Goal: Task Accomplishment & Management: Use online tool/utility

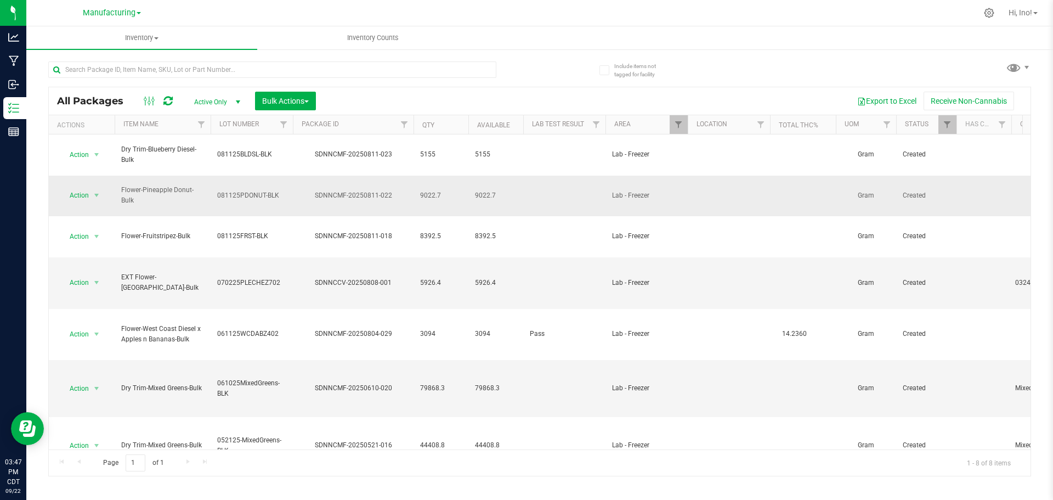
scroll to position [15, 0]
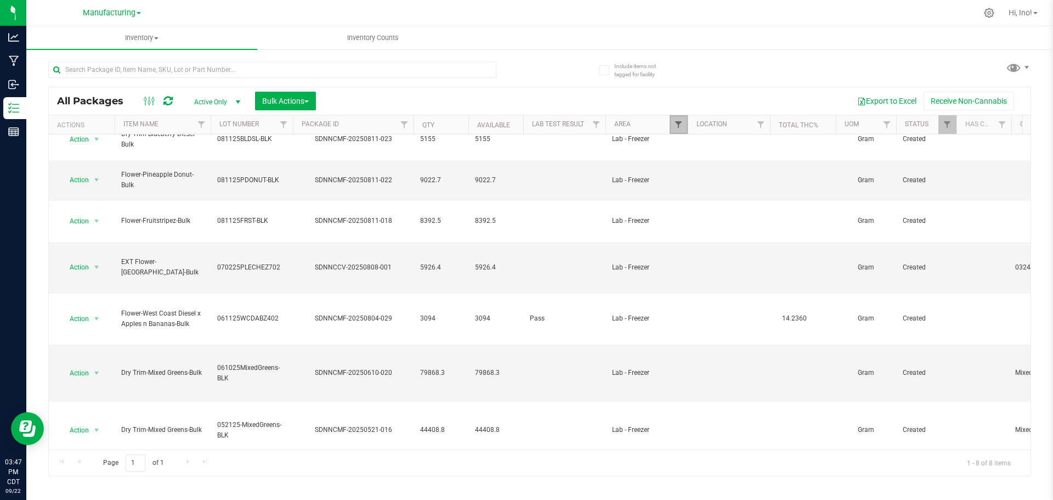
click at [680, 122] on span "Filter" at bounding box center [678, 124] width 9 height 9
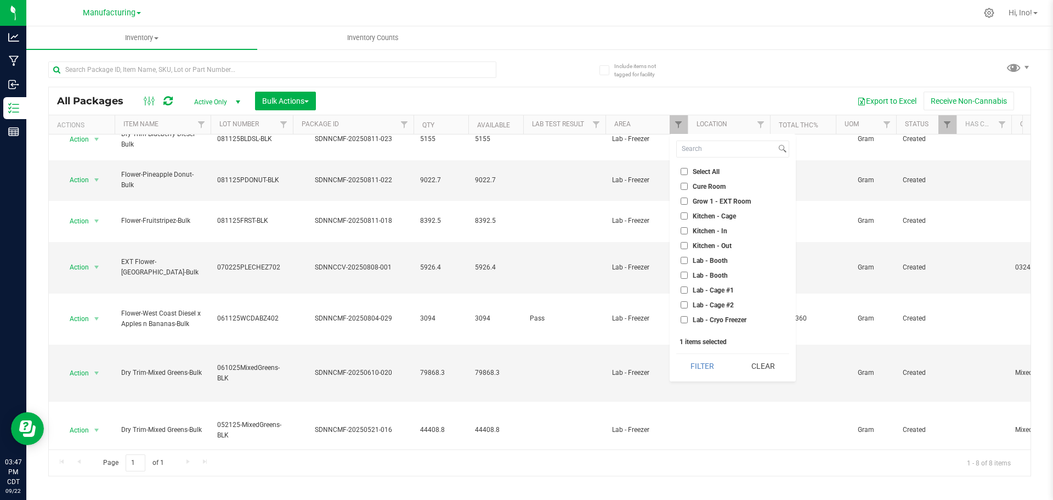
click at [710, 331] on span "Lab - Freezer" at bounding box center [712, 334] width 38 height 7
click at [688, 331] on input "Lab - Freezer" at bounding box center [684, 334] width 7 height 7
checkbox input "false"
click at [701, 229] on span "Lab - Oven" at bounding box center [709, 229] width 32 height 7
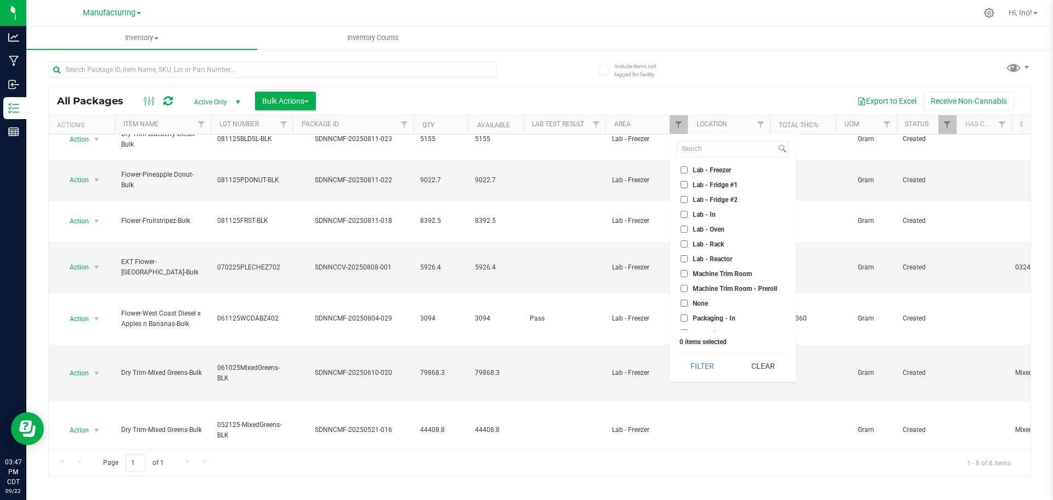
click at [688, 229] on input "Lab - Oven" at bounding box center [684, 229] width 7 height 7
click at [707, 368] on button "Filter" at bounding box center [703, 366] width 53 height 24
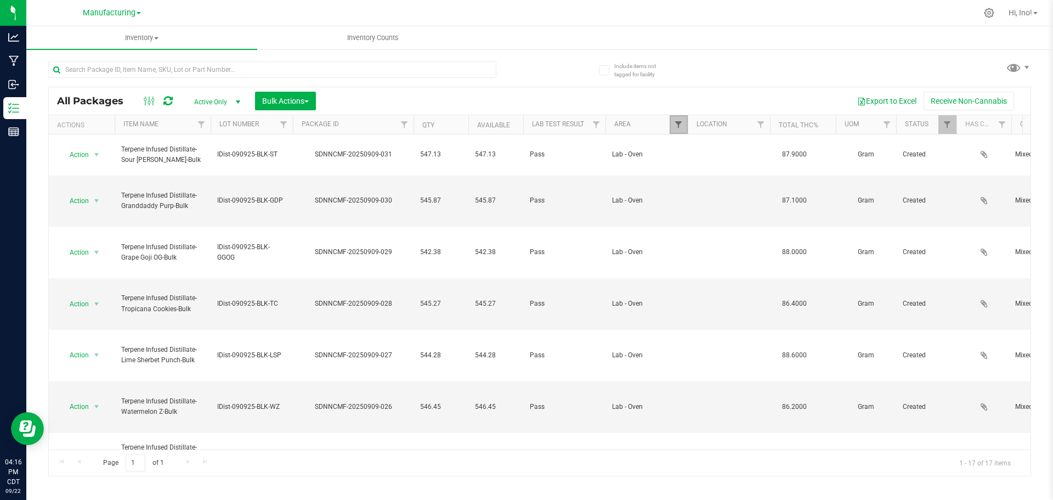
click at [679, 126] on span "Filter" at bounding box center [678, 124] width 9 height 9
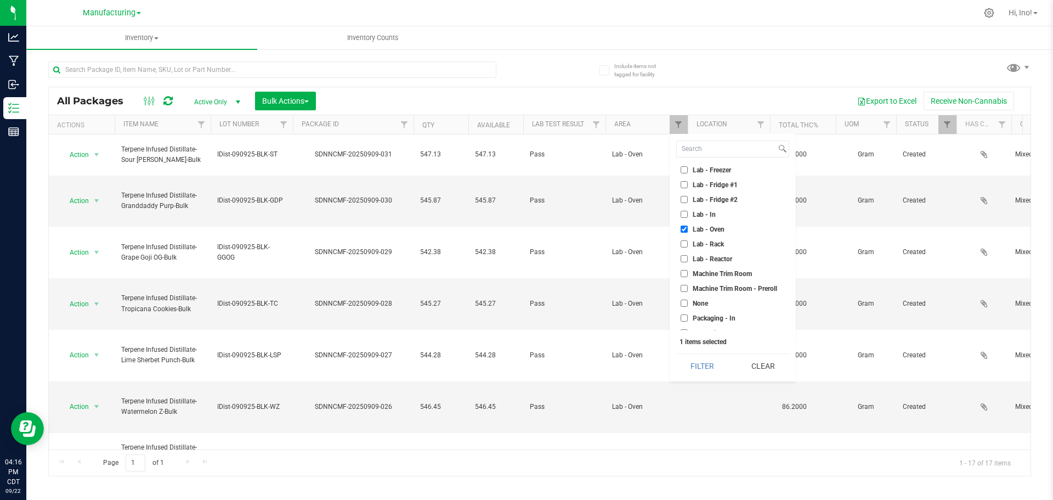
click at [711, 233] on span "Lab - Oven" at bounding box center [709, 229] width 32 height 7
click at [688, 233] on input "Lab - Oven" at bounding box center [684, 229] width 7 height 7
checkbox input "false"
click at [721, 185] on span "Lab - Fridge #1" at bounding box center [715, 185] width 45 height 7
click at [688, 185] on input "Lab - Fridge #1" at bounding box center [684, 184] width 7 height 7
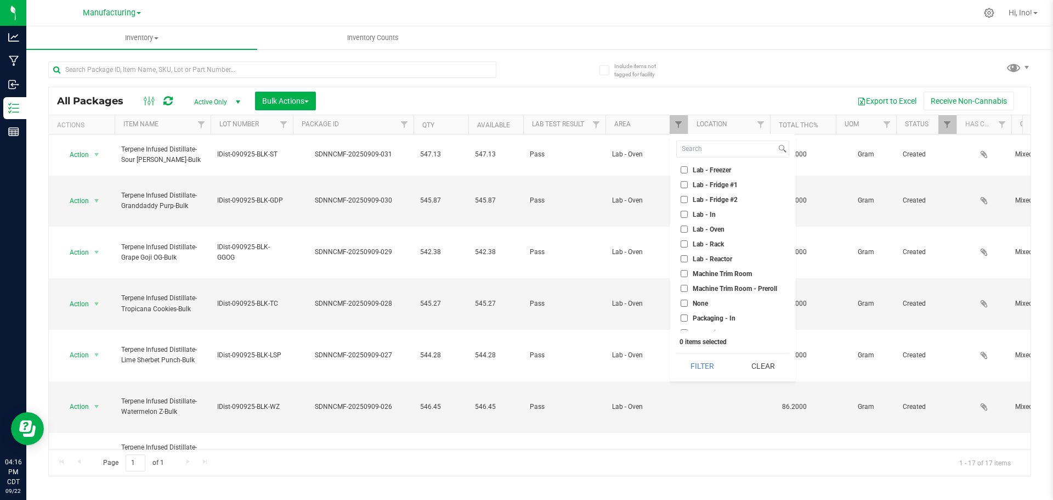
checkbox input "true"
click at [720, 200] on span "Lab - Fridge #2" at bounding box center [715, 199] width 45 height 7
click at [688, 200] on input "Lab - Fridge #2" at bounding box center [684, 199] width 7 height 7
checkbox input "true"
click at [720, 185] on span "Lab - Fridge #1" at bounding box center [715, 185] width 45 height 7
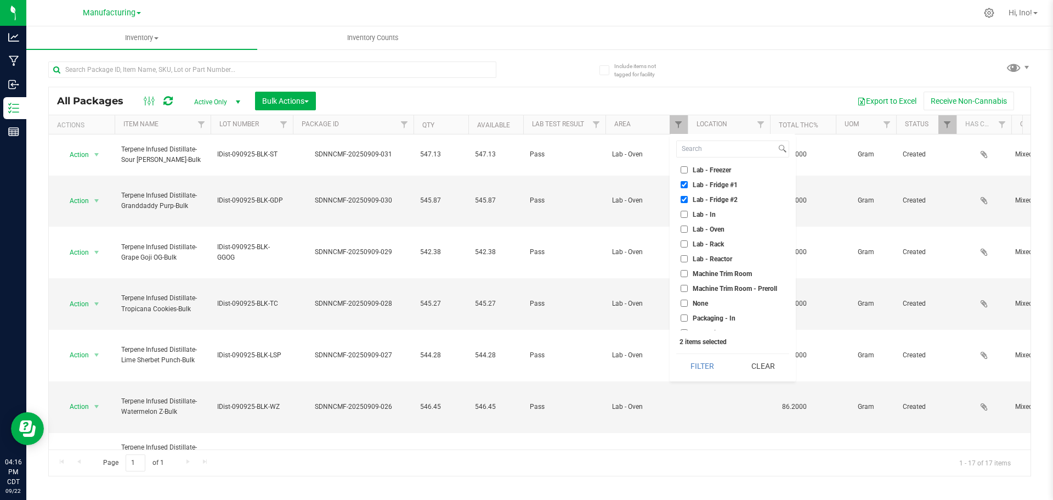
click at [688, 185] on input "Lab - Fridge #1" at bounding box center [684, 184] width 7 height 7
checkbox input "false"
click at [711, 356] on button "Filter" at bounding box center [703, 366] width 53 height 24
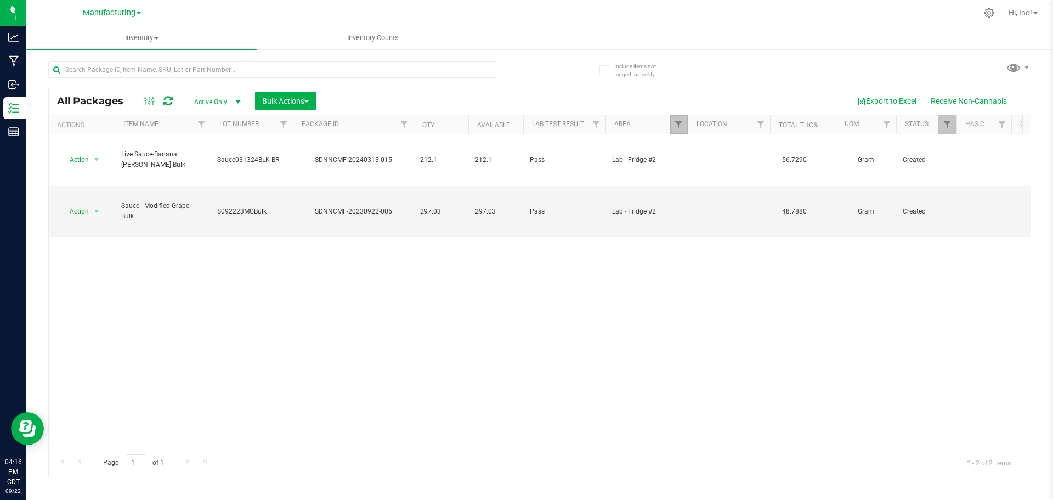
click at [673, 119] on link "Filter" at bounding box center [679, 124] width 18 height 19
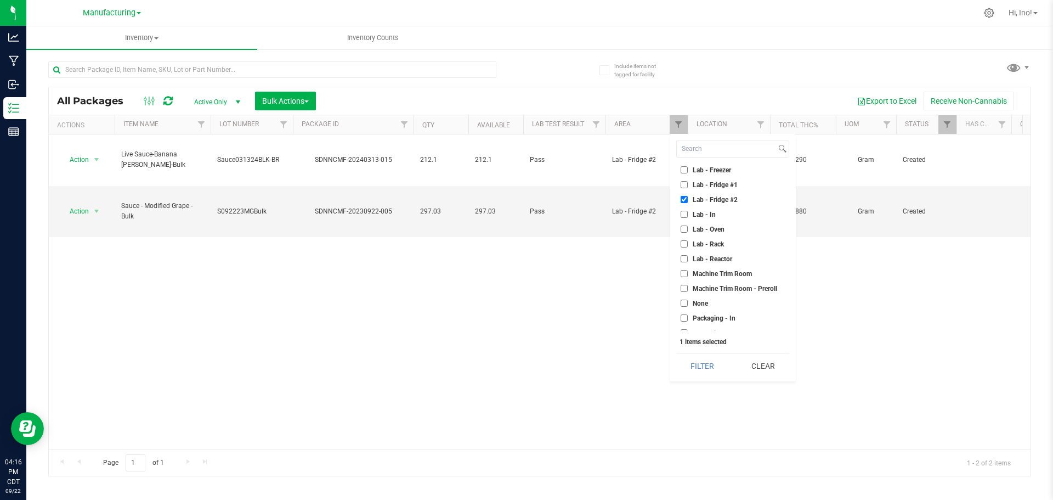
click at [730, 198] on span "Lab - Fridge #2" at bounding box center [715, 199] width 45 height 7
click at [688, 198] on input "Lab - Fridge #2" at bounding box center [684, 199] width 7 height 7
checkbox input "false"
click at [723, 271] on span "Lab - Cage #2" at bounding box center [713, 273] width 41 height 7
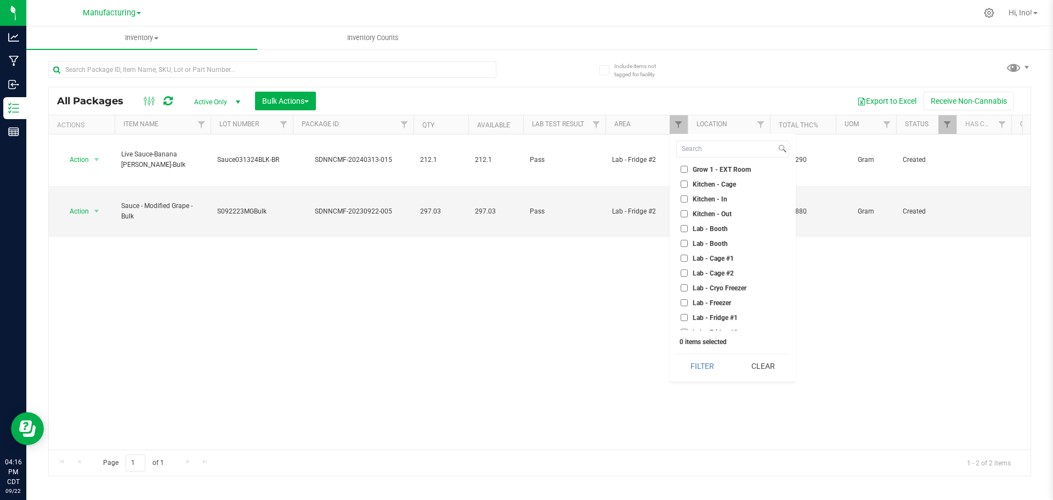
click at [688, 271] on input "Lab - Cage #2" at bounding box center [684, 272] width 7 height 7
click at [697, 362] on button "Filter" at bounding box center [703, 366] width 53 height 24
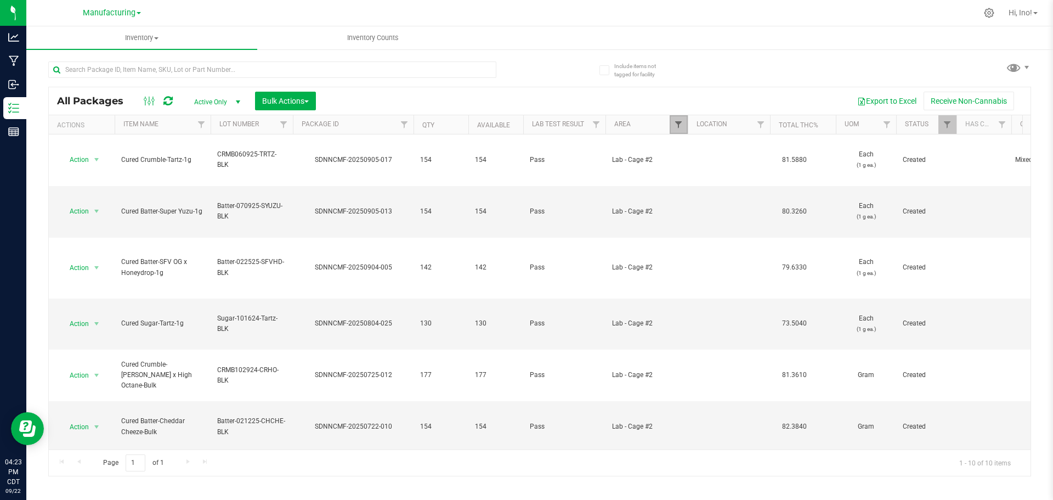
click at [680, 125] on span "Filter" at bounding box center [678, 124] width 9 height 9
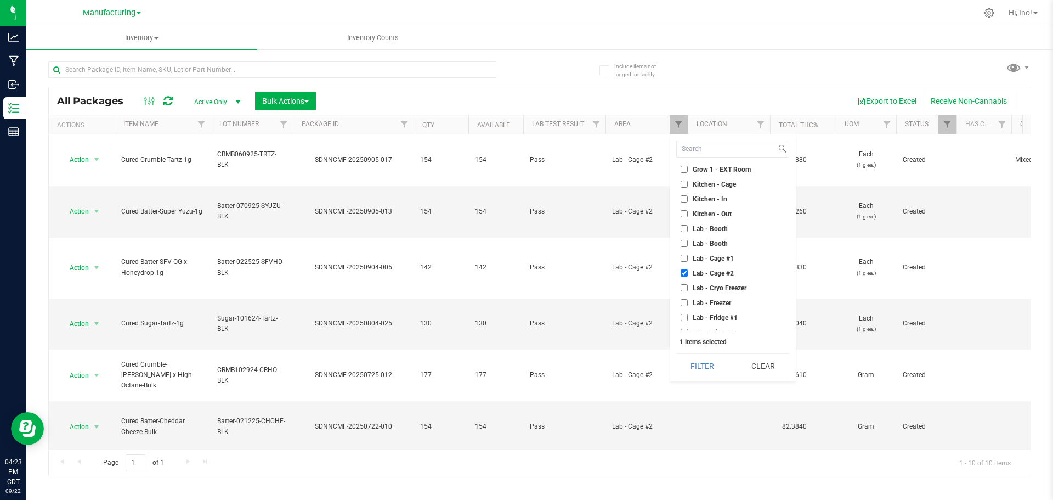
click at [726, 272] on span "Lab - Cage #2" at bounding box center [713, 273] width 41 height 7
click at [688, 272] on input "Lab - Cage #2" at bounding box center [684, 272] width 7 height 7
checkbox input "false"
click at [720, 206] on span "Lab - Booth" at bounding box center [710, 205] width 35 height 7
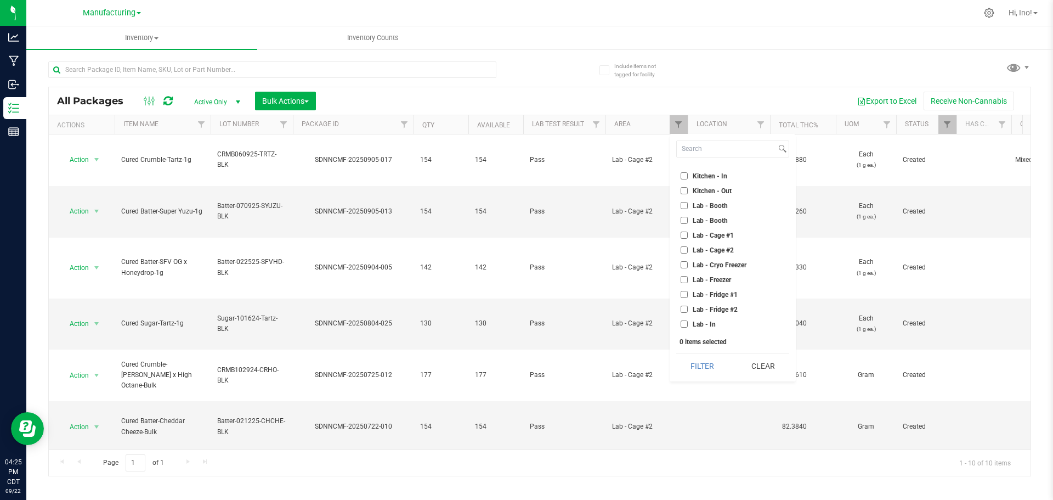
click at [688, 206] on input "Lab - Booth" at bounding box center [684, 205] width 7 height 7
click at [711, 359] on button "Filter" at bounding box center [703, 366] width 53 height 24
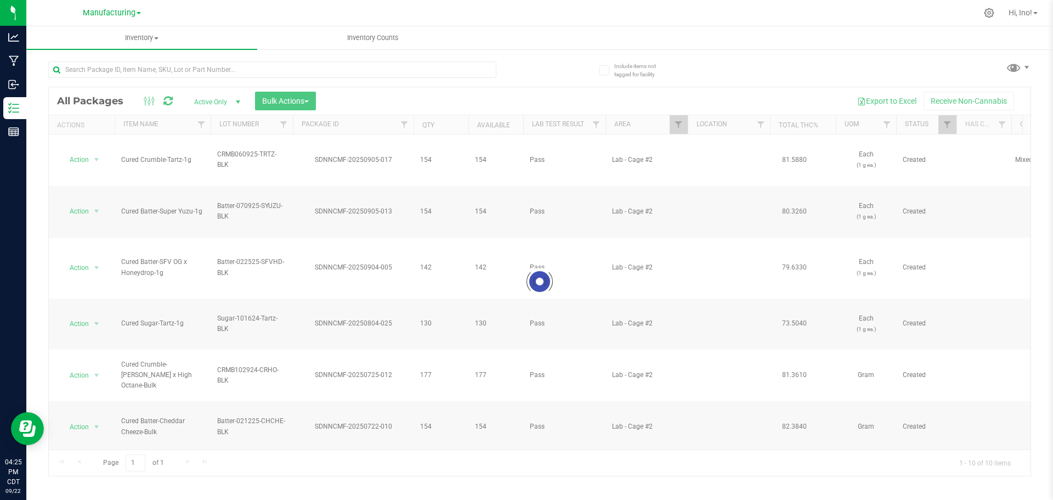
checkbox input "true"
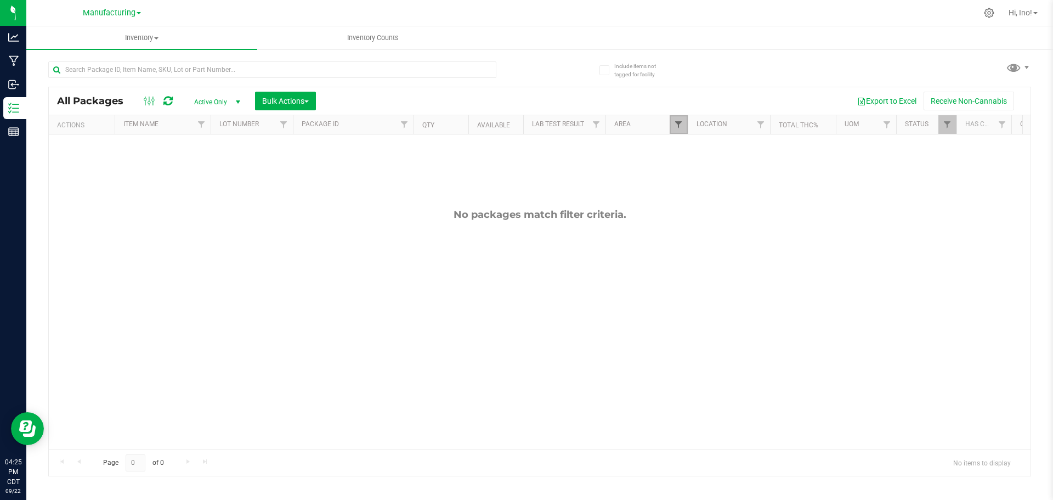
click at [679, 125] on span "Filter" at bounding box center [678, 124] width 9 height 9
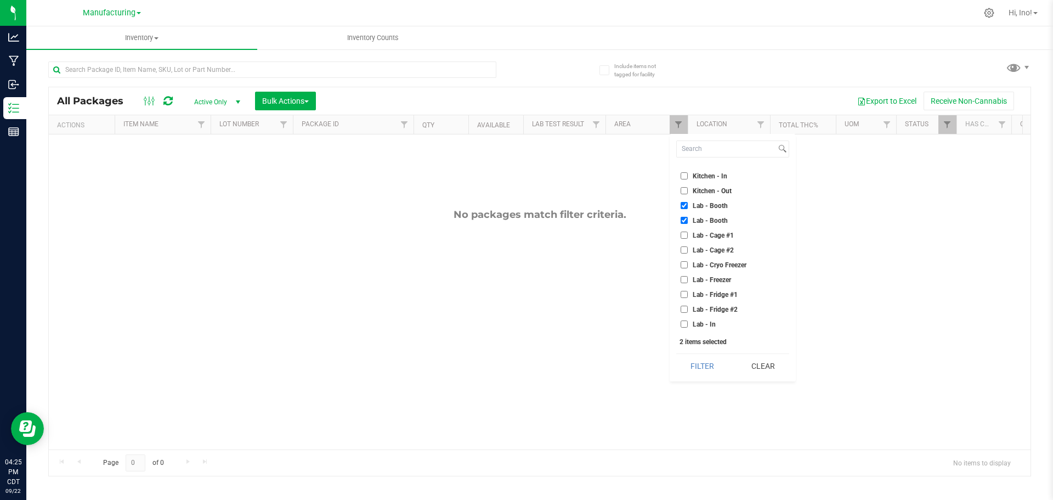
click at [719, 207] on span "Lab - Booth" at bounding box center [710, 205] width 35 height 7
click at [688, 207] on input "Lab - Booth" at bounding box center [684, 205] width 7 height 7
checkbox input "false"
click at [715, 221] on span "Lab - Booth" at bounding box center [710, 220] width 35 height 7
click at [688, 221] on input "Lab - Booth" at bounding box center [684, 220] width 7 height 7
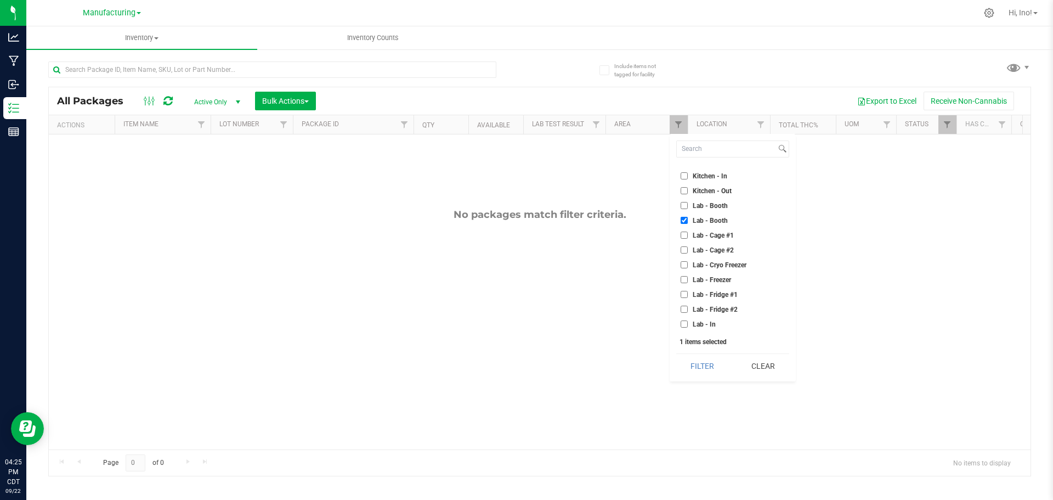
checkbox input "false"
click at [720, 211] on span "Lab - Cryo Freezer" at bounding box center [720, 210] width 54 height 7
click at [688, 211] on input "Lab - Cryo Freezer" at bounding box center [684, 209] width 7 height 7
click at [706, 364] on button "Filter" at bounding box center [703, 366] width 53 height 24
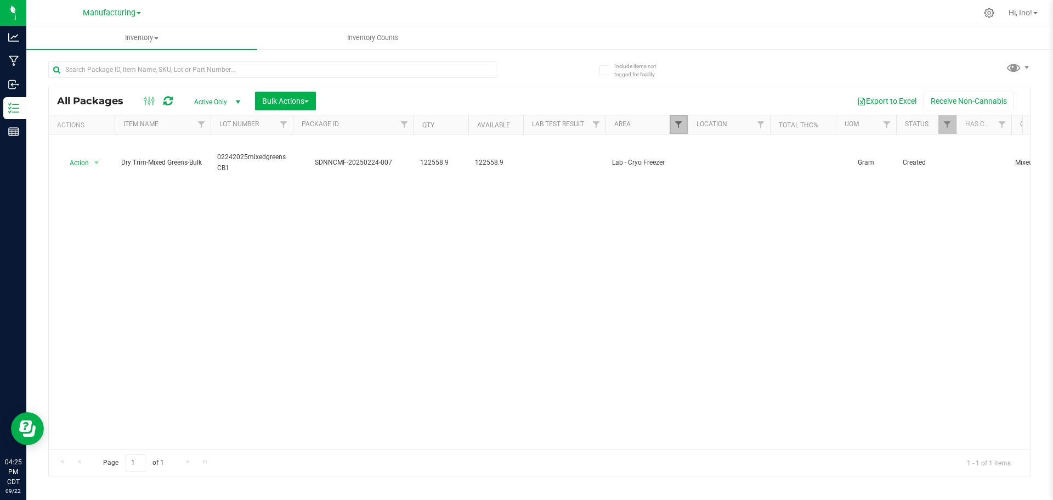
click at [679, 126] on span "Filter" at bounding box center [678, 124] width 9 height 9
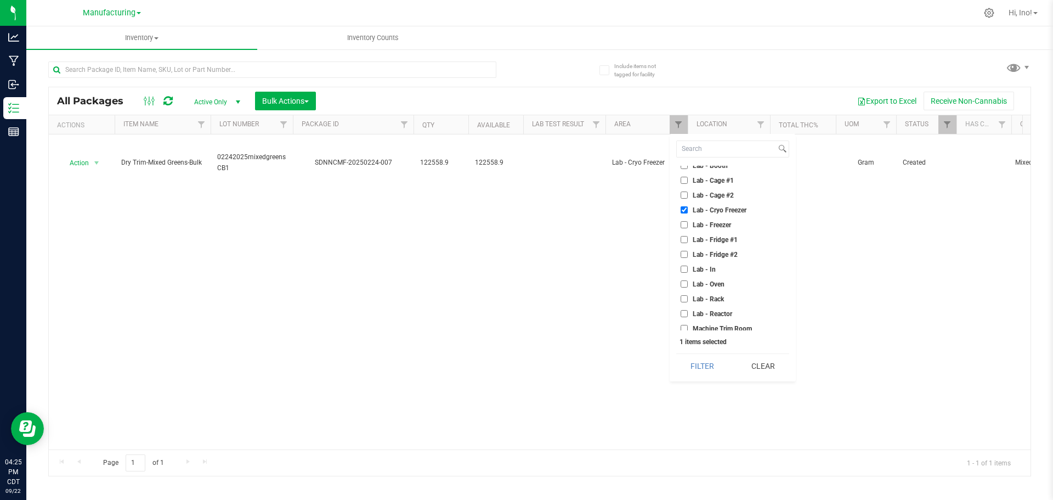
click at [721, 210] on span "Lab - Cryo Freezer" at bounding box center [720, 210] width 54 height 7
click at [688, 210] on input "Lab - Cryo Freezer" at bounding box center [684, 209] width 7 height 7
checkbox input "false"
click at [724, 170] on span "Lab - Freezer" at bounding box center [712, 170] width 38 height 7
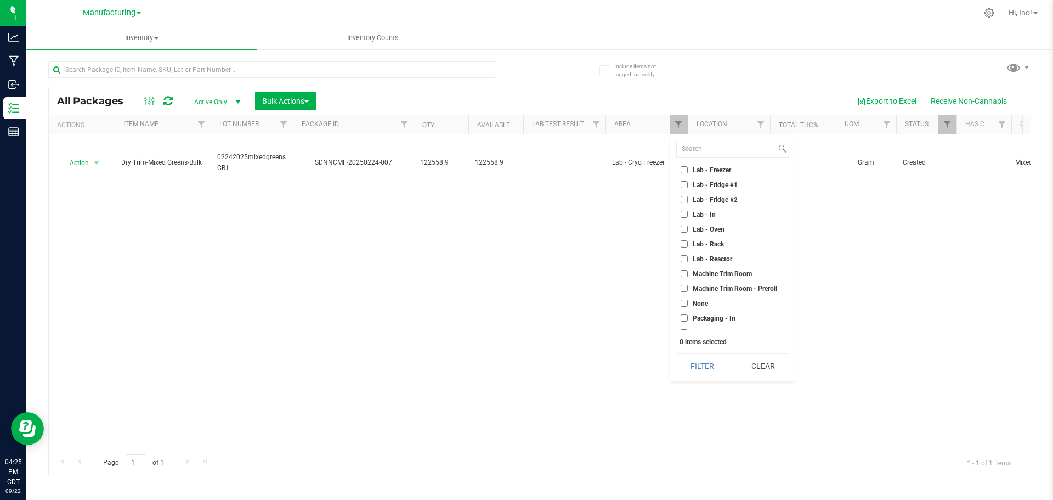
click at [688, 170] on input "Lab - Freezer" at bounding box center [684, 169] width 7 height 7
checkbox input "true"
click at [695, 356] on button "Filter" at bounding box center [703, 366] width 53 height 24
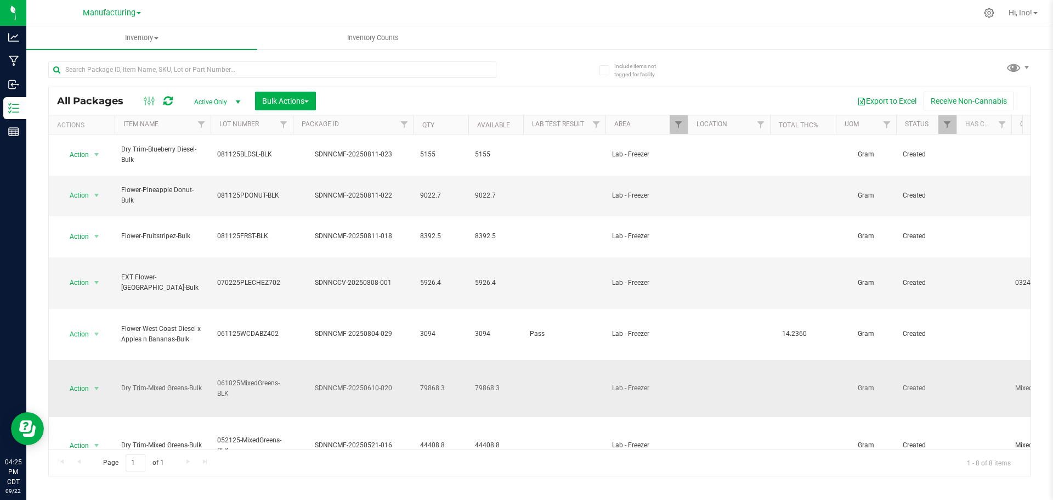
scroll to position [15, 0]
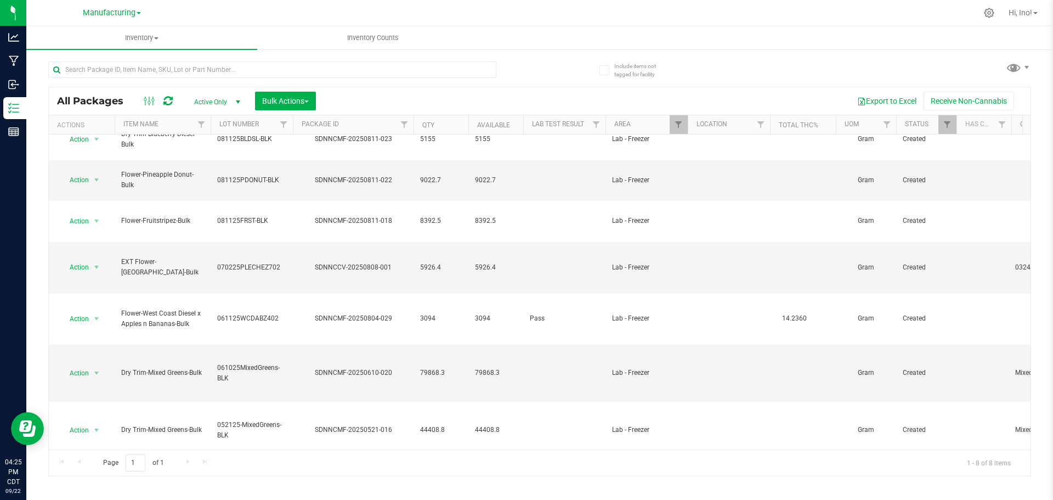
click at [92, 483] on span "select" at bounding box center [96, 487] width 9 height 9
click at [231, 477] on span "040125MixedGreens-BLK" at bounding box center [251, 487] width 69 height 21
click at [95, 483] on span "select" at bounding box center [96, 487] width 9 height 9
click at [100, 331] on li "Locate package" at bounding box center [94, 329] width 69 height 16
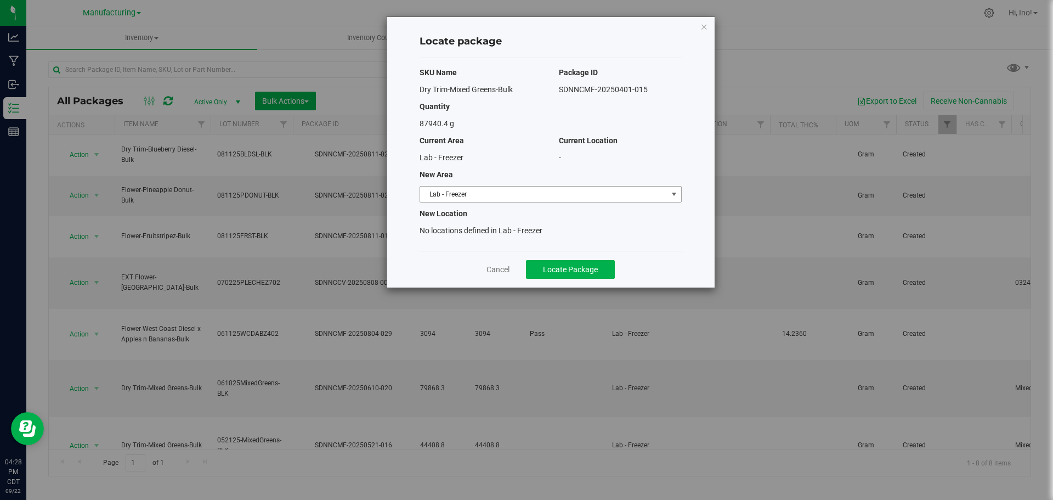
click at [618, 190] on span "Lab - Freezer" at bounding box center [543, 194] width 247 height 15
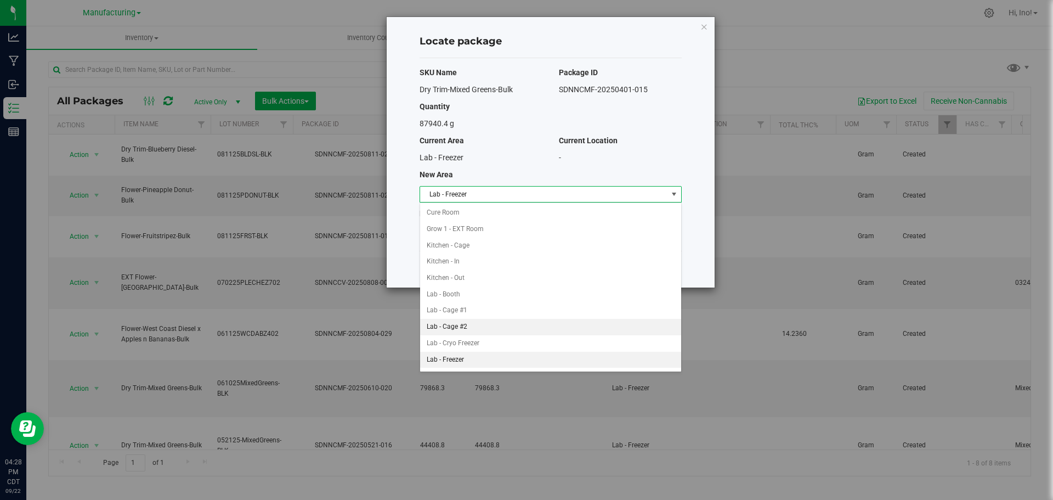
click at [562, 334] on li "Lab - Cage #2" at bounding box center [550, 327] width 261 height 16
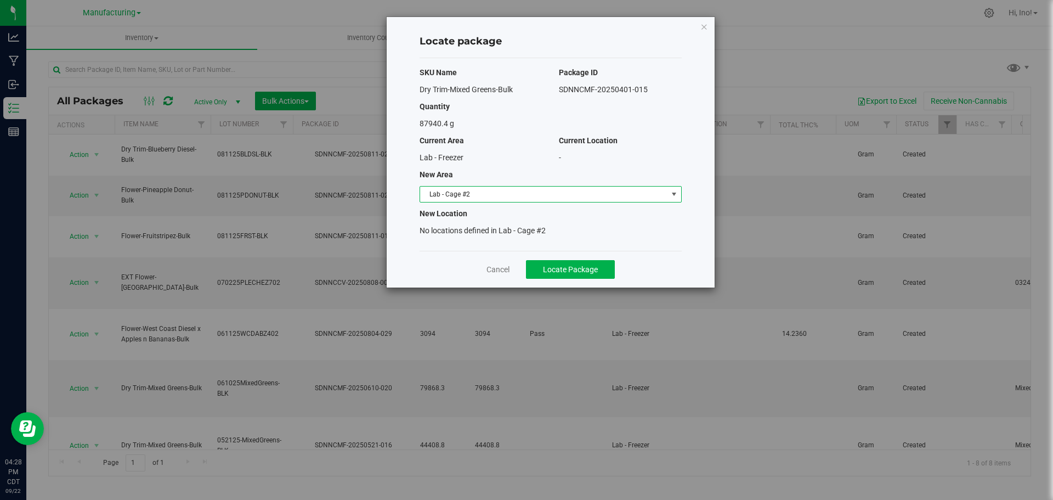
click at [577, 195] on span "Lab - Cage #2" at bounding box center [543, 194] width 247 height 15
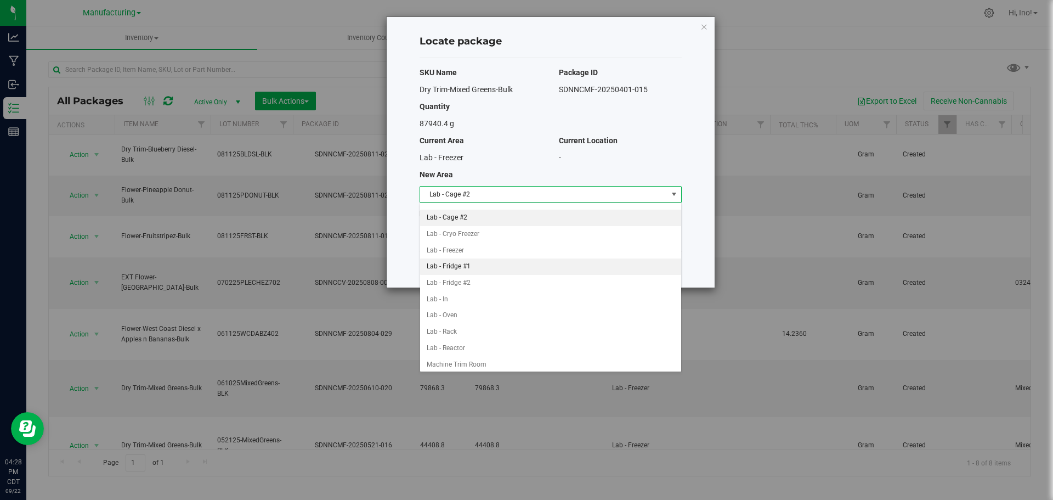
scroll to position [110, 0]
click at [550, 233] on li "Lab - Cryo Freezer" at bounding box center [550, 234] width 261 height 16
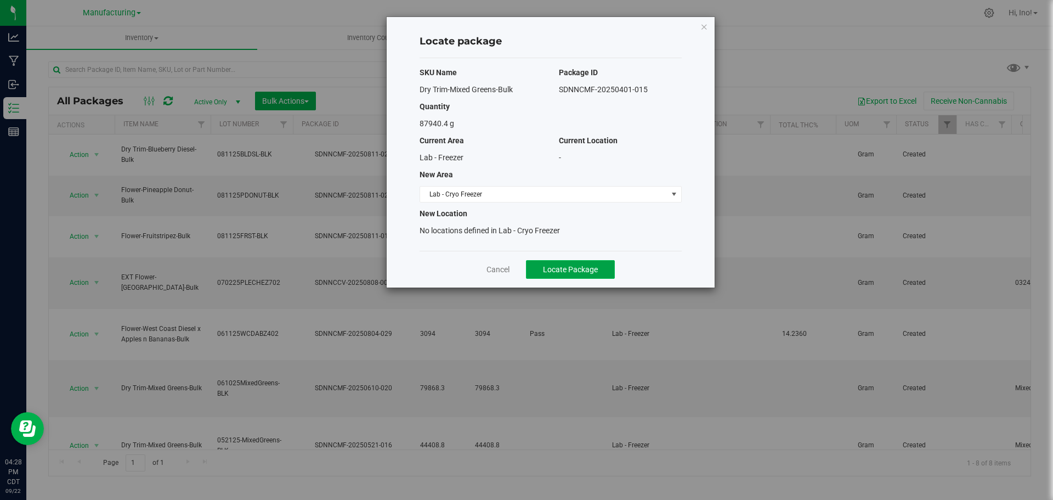
click at [582, 272] on span "Locate Package" at bounding box center [570, 269] width 55 height 9
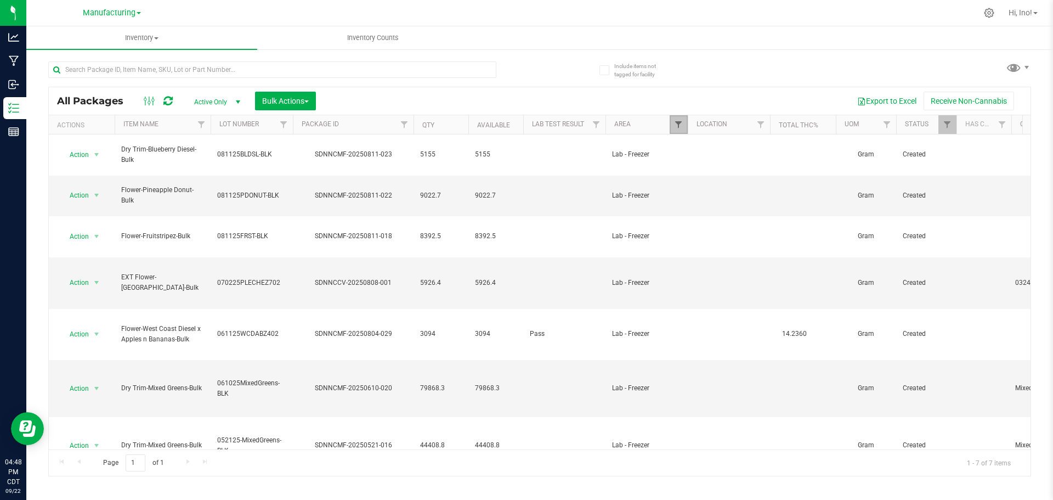
click at [679, 129] on span "Filter" at bounding box center [678, 124] width 9 height 9
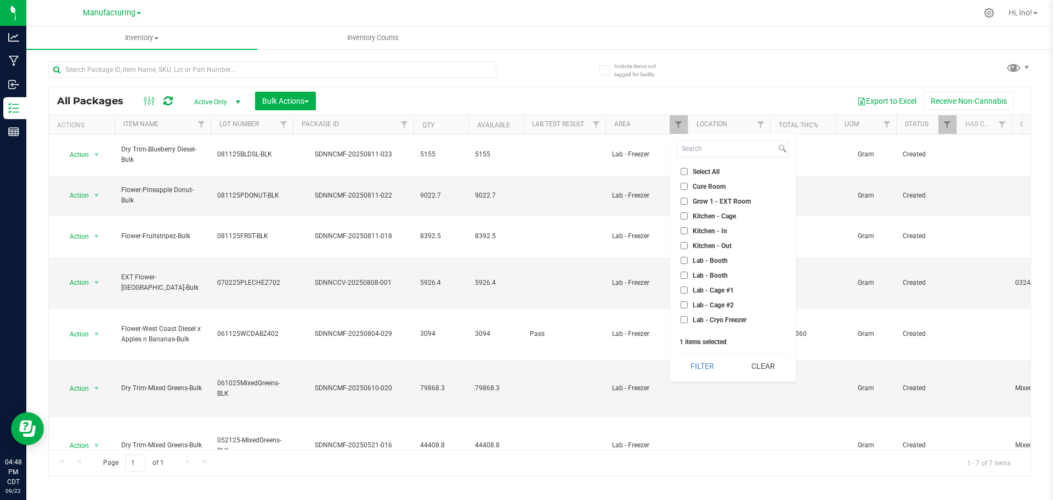
click at [810, 428] on div "Action Action Create package Edit attributes Global inventory Locate package Lo…" at bounding box center [540, 291] width 982 height 315
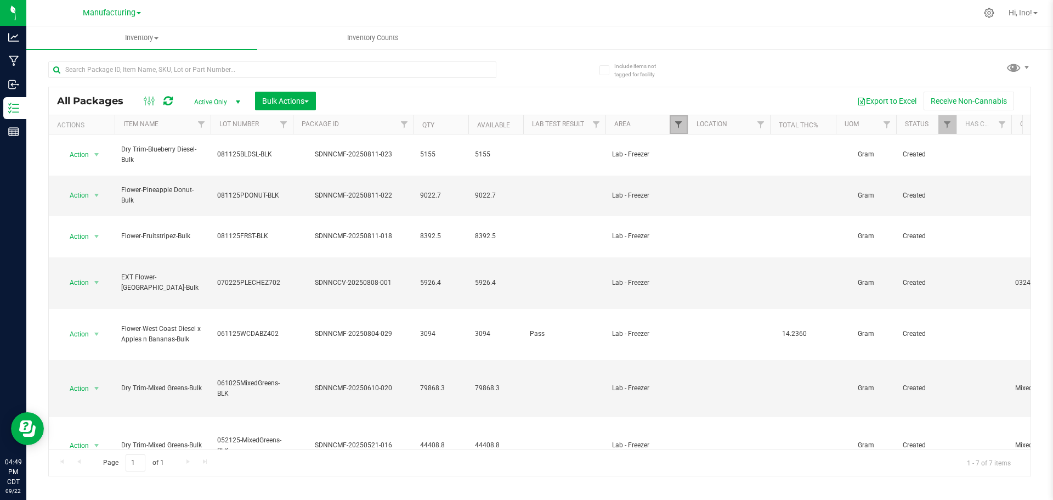
click at [679, 121] on span "Filter" at bounding box center [678, 124] width 9 height 9
click at [684, 421] on div "Action Action Create package Edit attributes Global inventory Locate package Lo…" at bounding box center [540, 291] width 982 height 315
click at [678, 121] on span "Filter" at bounding box center [678, 124] width 9 height 9
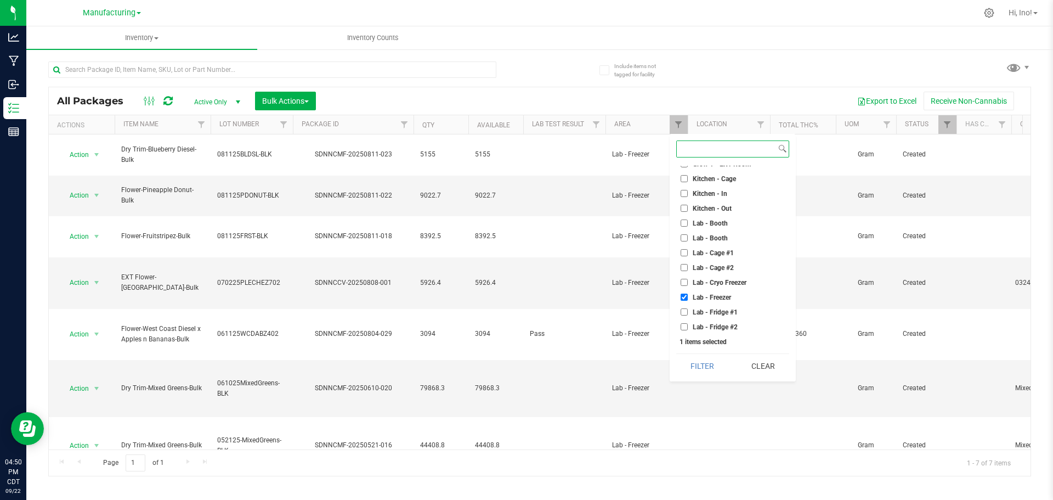
scroll to position [55, 0]
click at [729, 279] on span "Lab - Freezer" at bounding box center [712, 280] width 38 height 7
click at [688, 279] on input "Lab - Freezer" at bounding box center [684, 279] width 7 height 7
checkbox input "false"
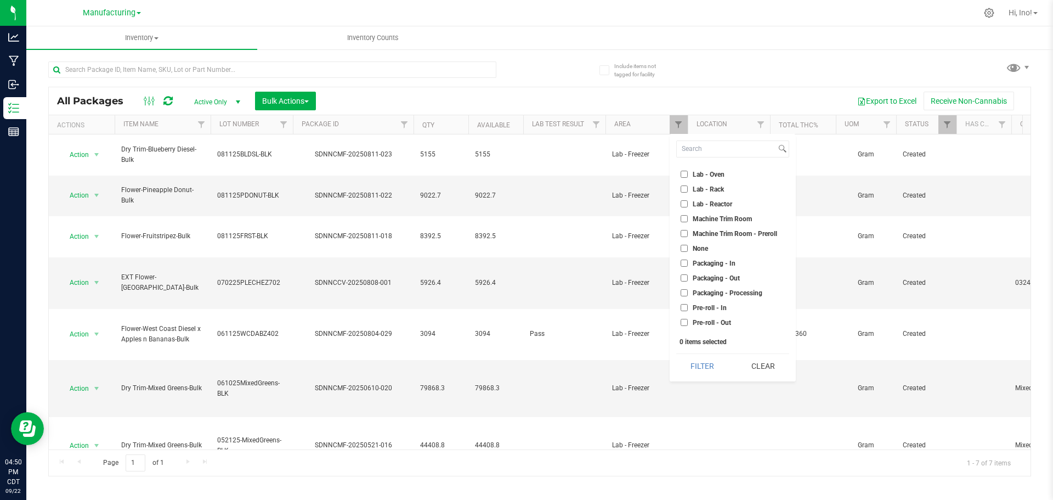
click at [715, 174] on span "Lab - Oven" at bounding box center [709, 174] width 32 height 7
click at [688, 174] on input "Lab - Oven" at bounding box center [684, 174] width 7 height 7
checkbox input "true"
click at [709, 365] on button "Filter" at bounding box center [703, 366] width 53 height 24
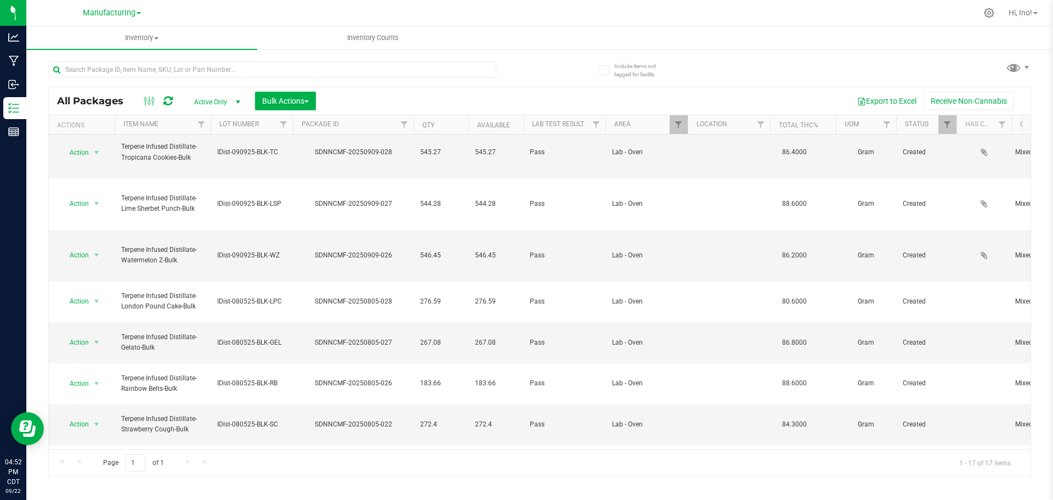
scroll to position [132, 0]
